Goal: Task Accomplishment & Management: Manage account settings

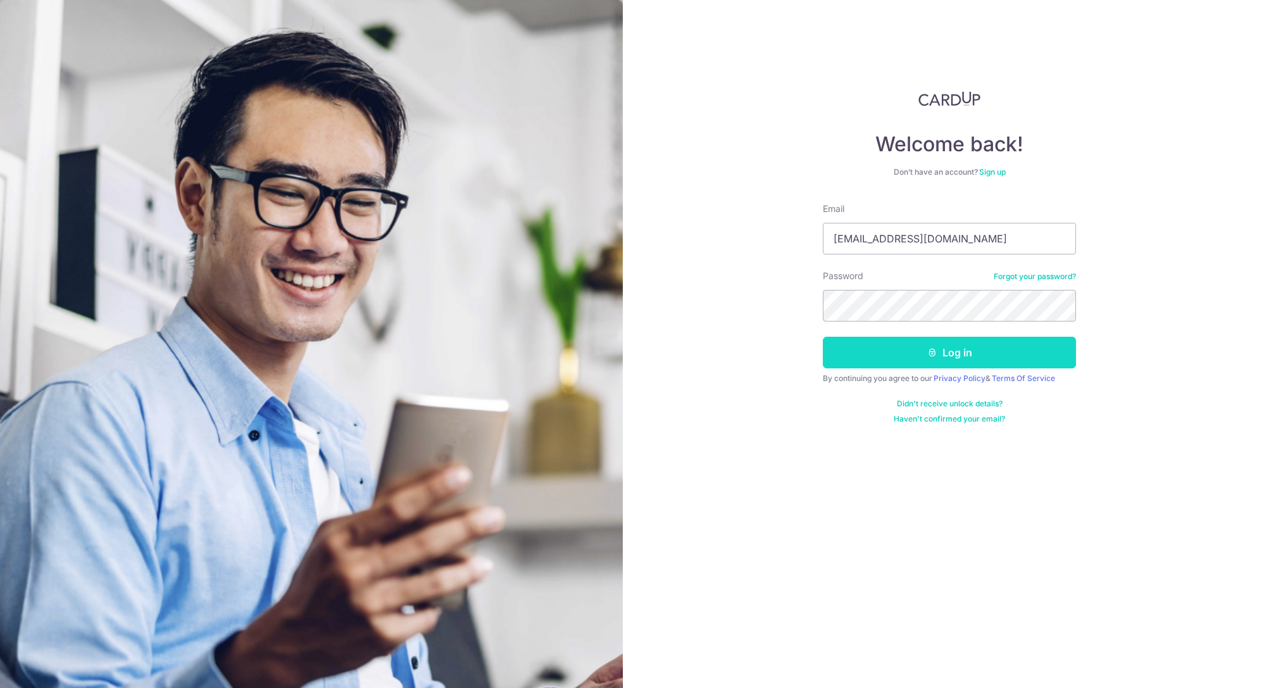
click at [994, 349] on button "Log in" at bounding box center [949, 353] width 253 height 32
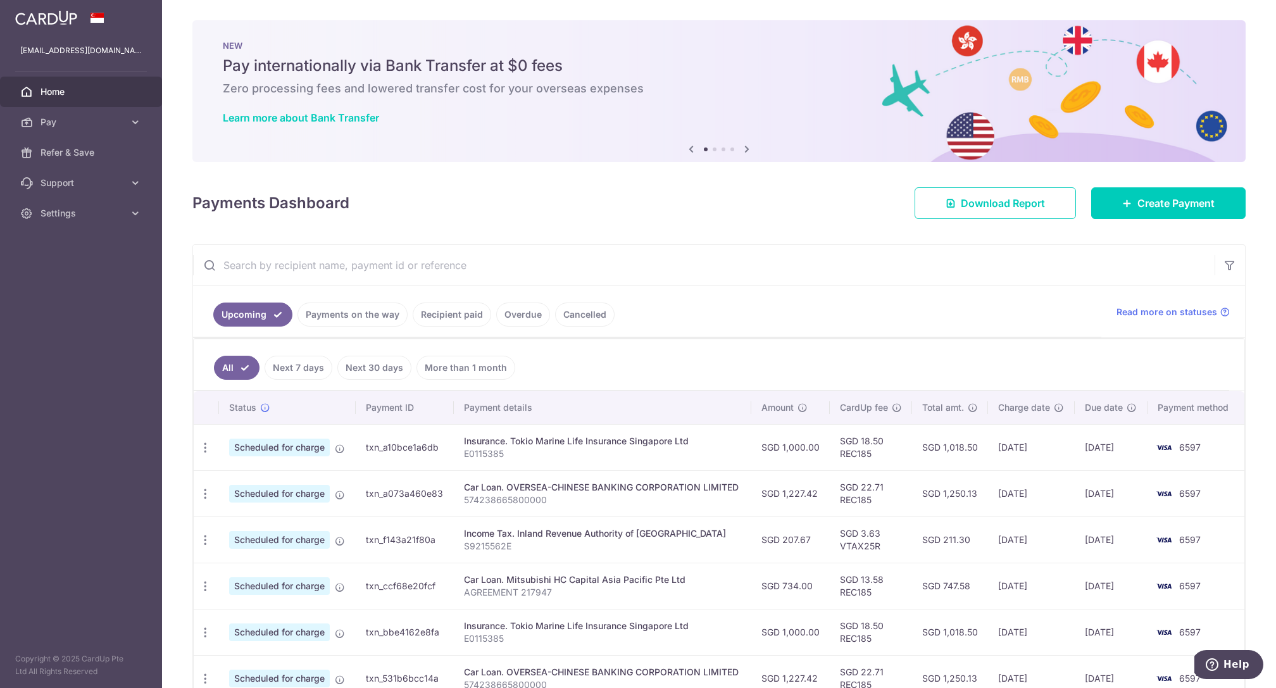
click at [358, 316] on link "Payments on the way" at bounding box center [352, 315] width 110 height 24
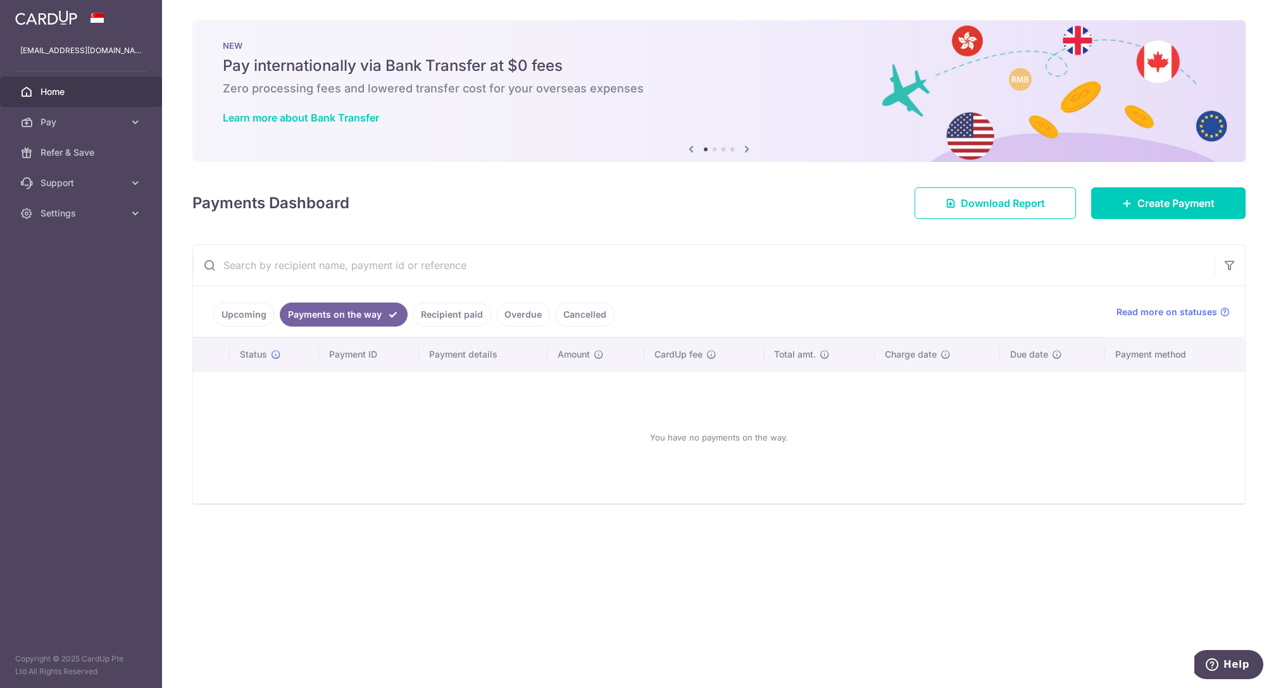
click at [235, 310] on link "Upcoming" at bounding box center [243, 315] width 61 height 24
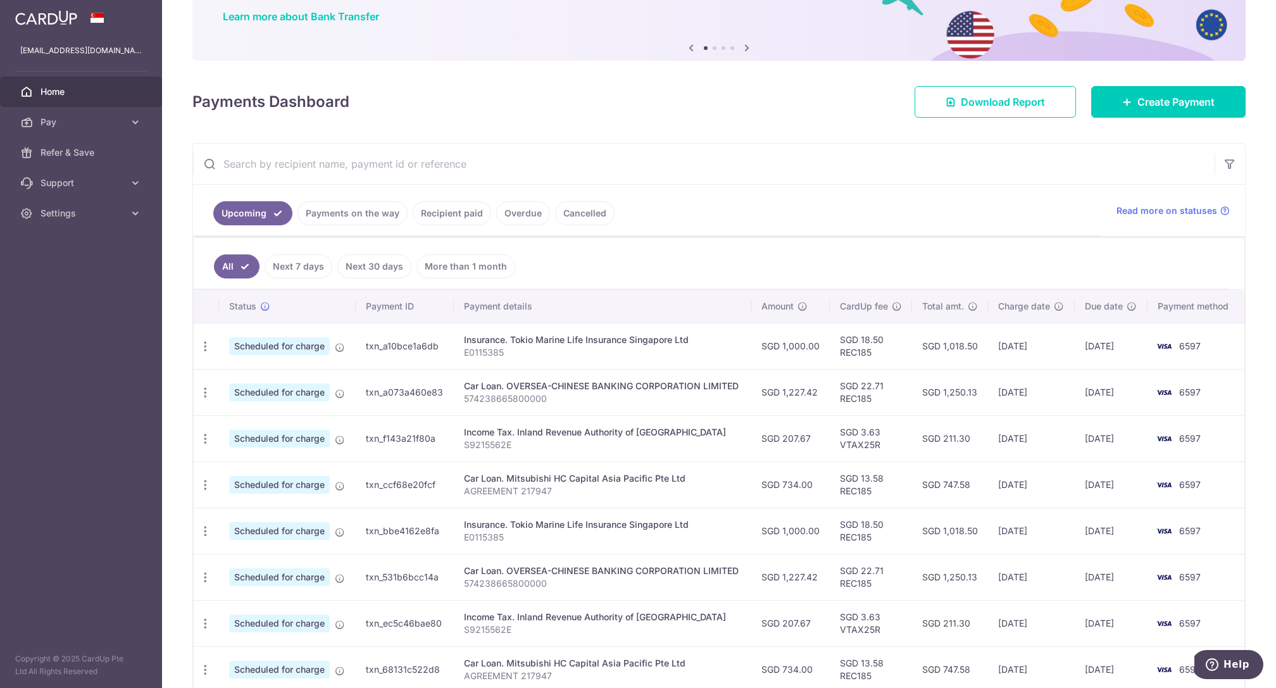
scroll to position [106, 0]
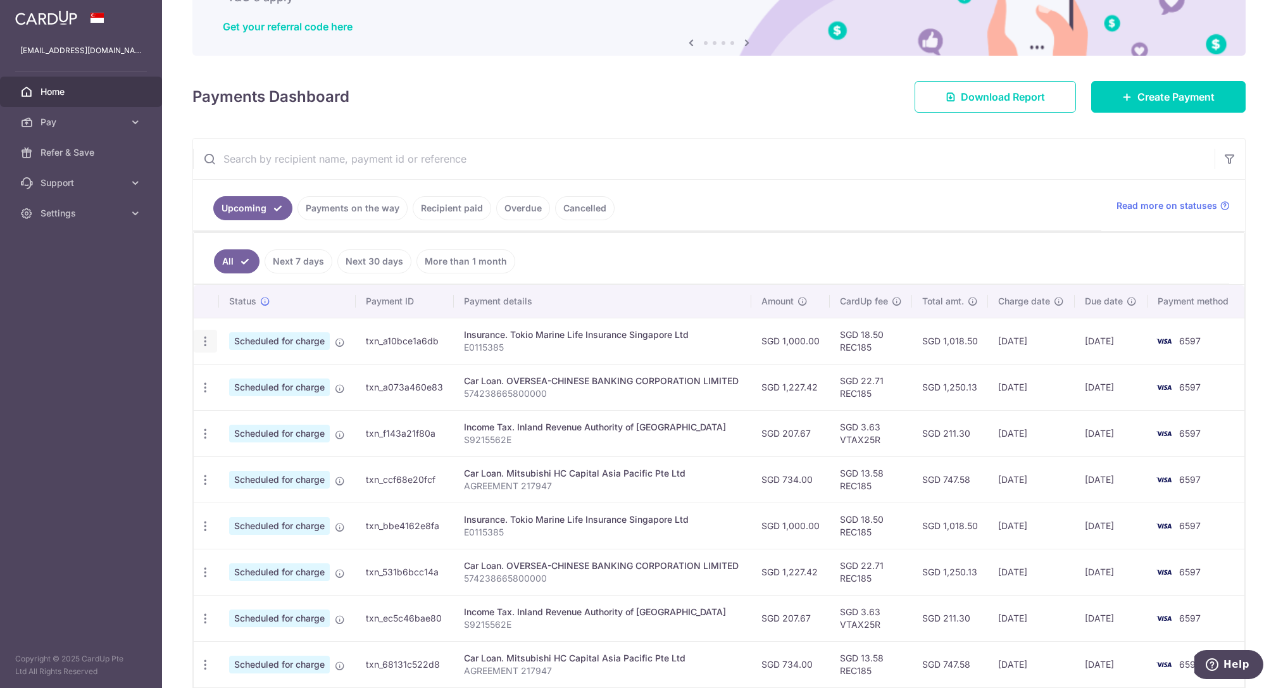
click at [203, 335] on icon "button" at bounding box center [205, 341] width 13 height 13
click at [272, 404] on span "Cancel payment" at bounding box center [272, 406] width 85 height 15
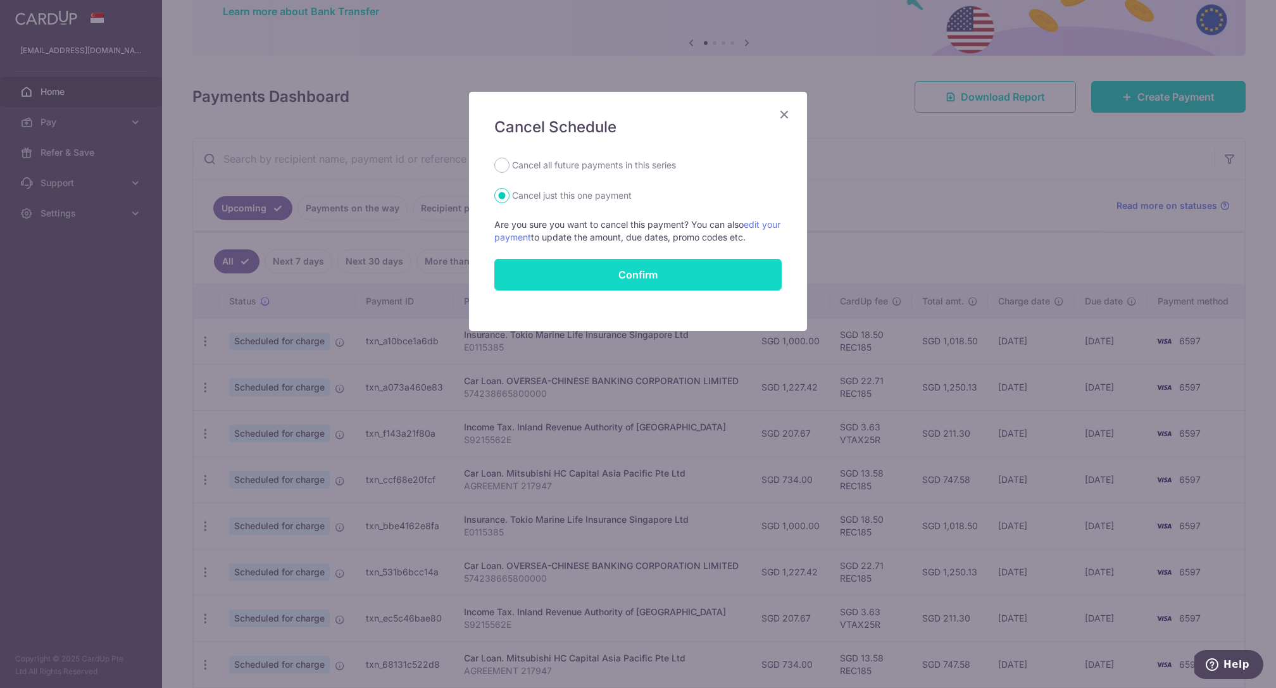
click at [636, 274] on input "Confirm" at bounding box center [637, 275] width 287 height 32
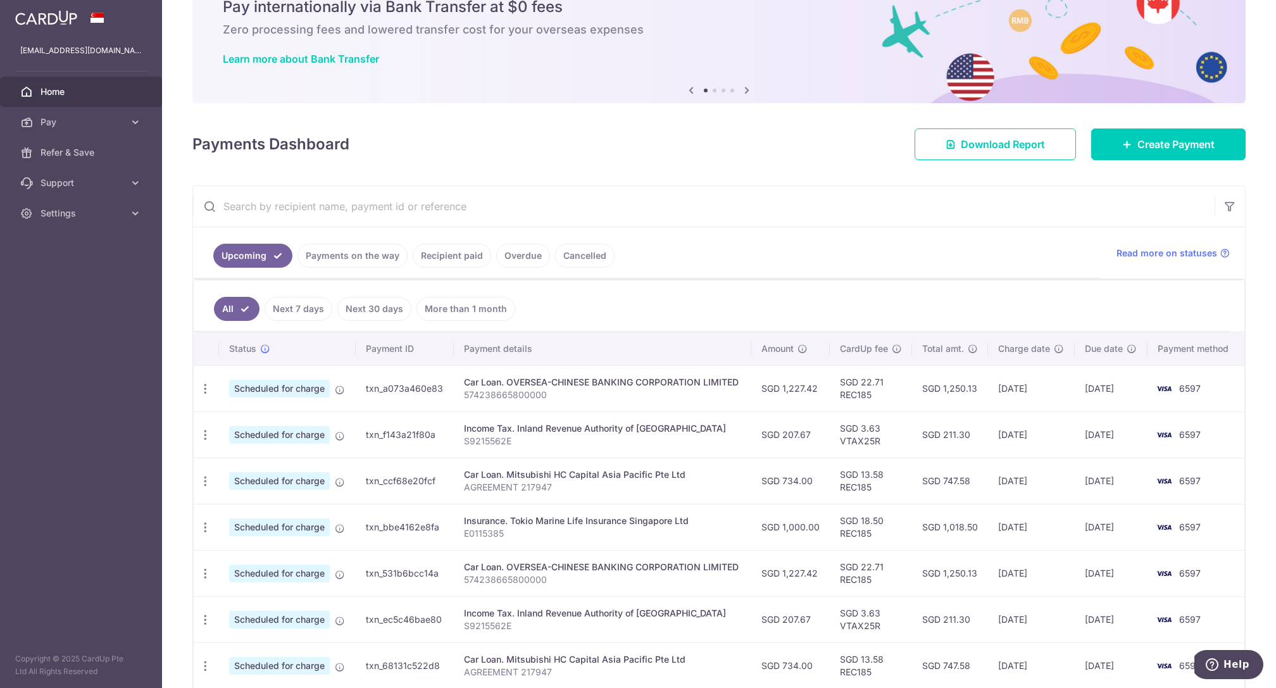
scroll to position [82, 0]
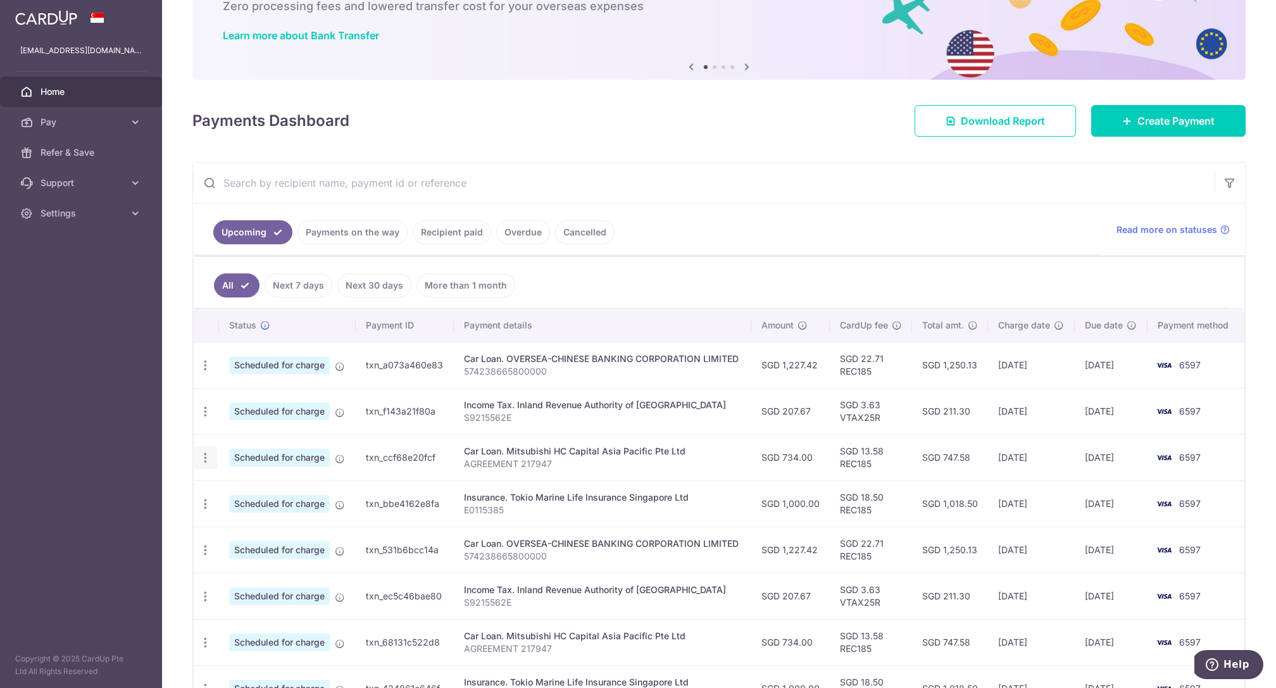
click at [203, 372] on icon "button" at bounding box center [205, 365] width 13 height 13
click at [270, 511] on link "Cancel payment" at bounding box center [260, 524] width 132 height 32
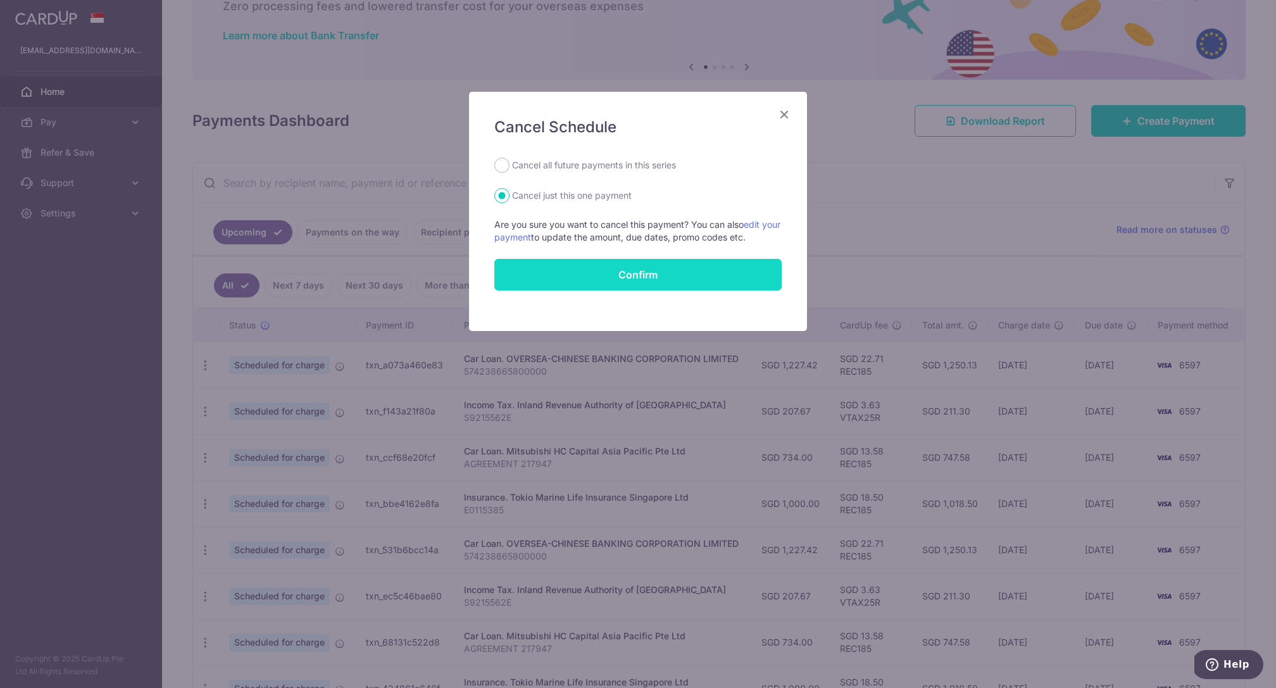
click at [573, 265] on input "Confirm" at bounding box center [637, 275] width 287 height 32
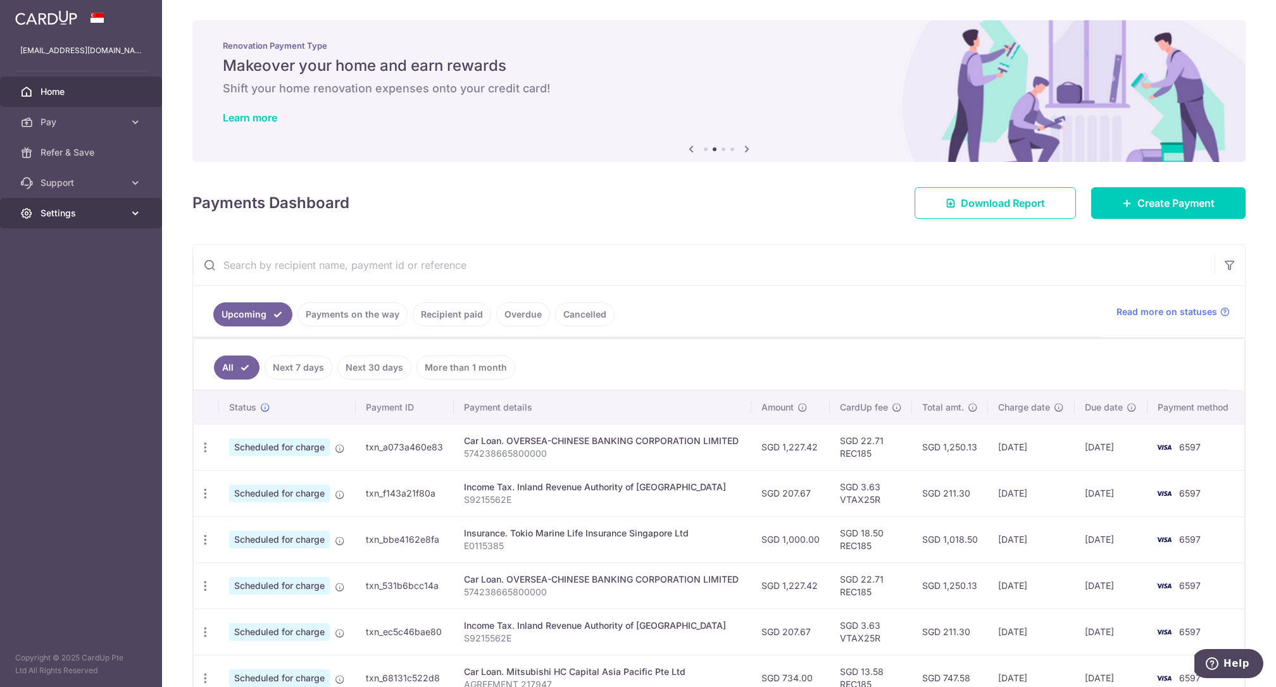
click at [68, 218] on span "Settings" at bounding box center [83, 213] width 84 height 13
click at [64, 271] on span "Logout" at bounding box center [83, 274] width 84 height 13
